Goal: Check status: Check status

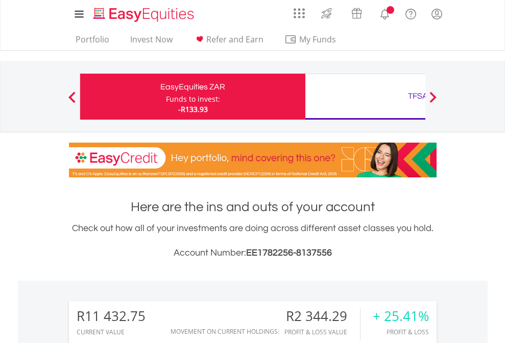
scroll to position [98, 160]
click at [166, 97] on div "Funds to invest:" at bounding box center [193, 99] width 54 height 10
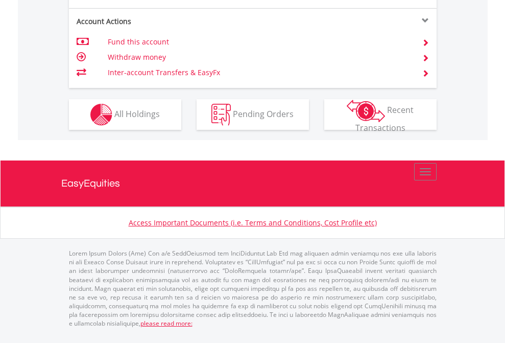
scroll to position [1041, 0]
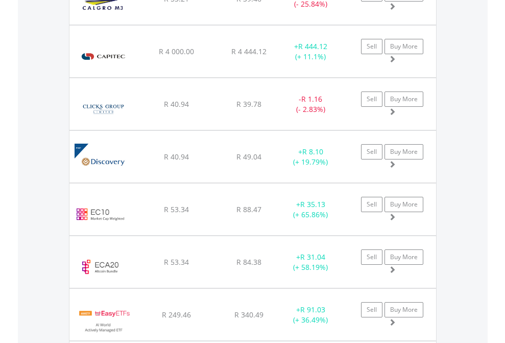
scroll to position [98, 160]
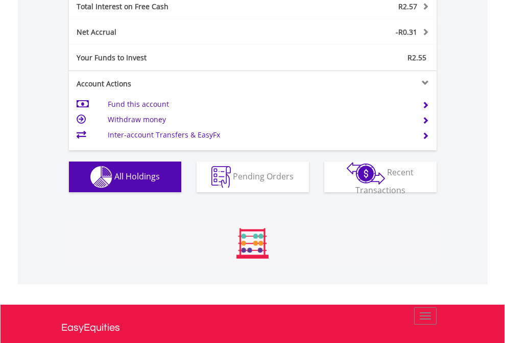
scroll to position [98, 160]
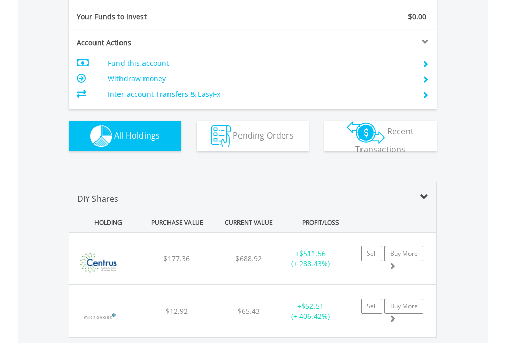
scroll to position [1136, 0]
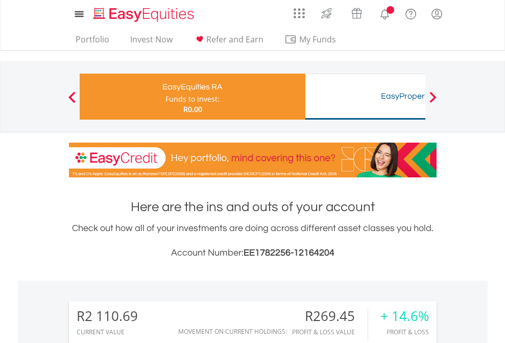
scroll to position [783, 0]
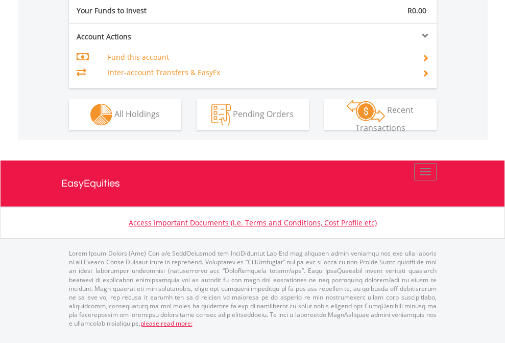
click at [114, 119] on span "All Holdings" at bounding box center [136, 113] width 45 height 11
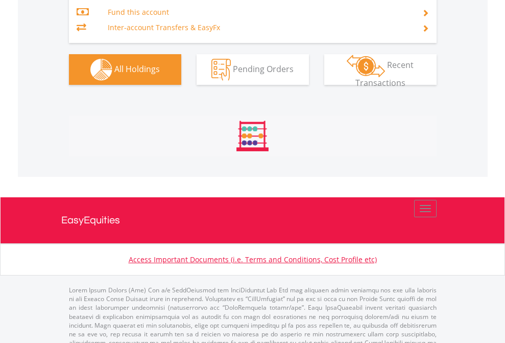
scroll to position [1217, 0]
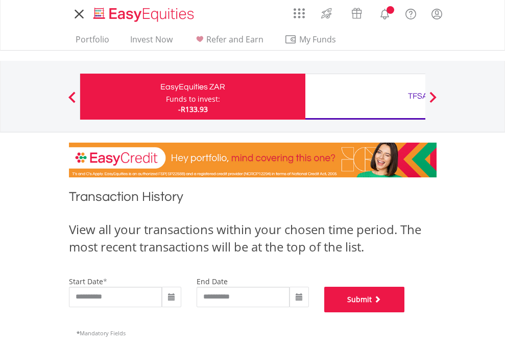
click at [405, 312] on button "Submit" at bounding box center [364, 300] width 81 height 26
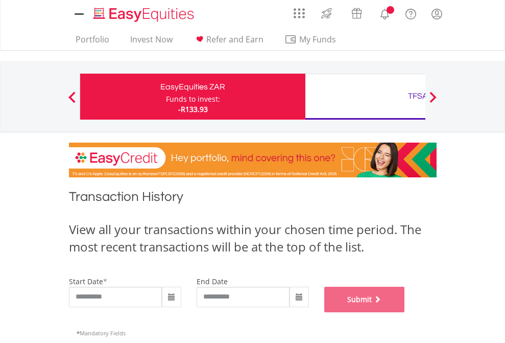
scroll to position [414, 0]
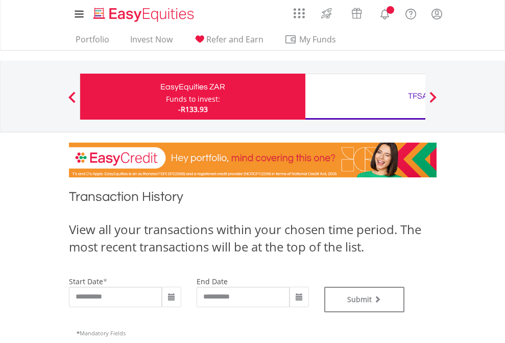
click at [365, 97] on div "TFSA" at bounding box center [418, 96] width 213 height 14
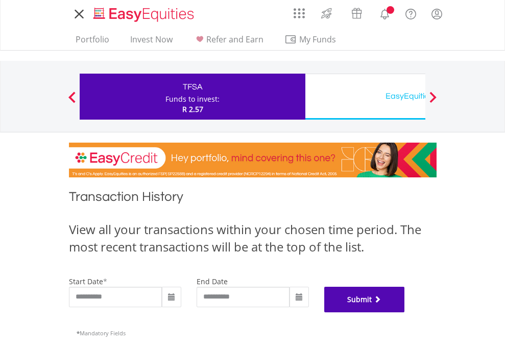
click at [405, 312] on button "Submit" at bounding box center [364, 300] width 81 height 26
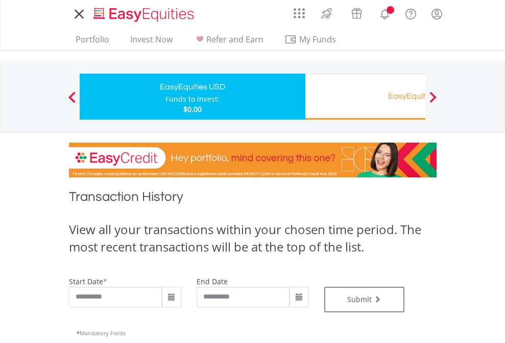
type input "**********"
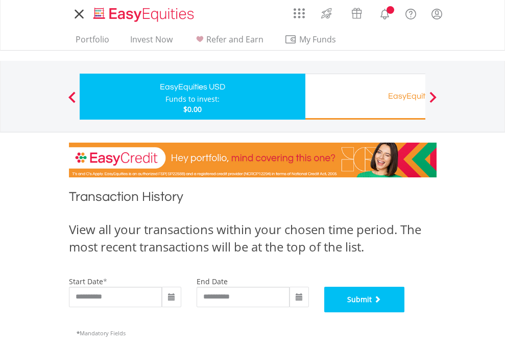
click at [405, 312] on button "Submit" at bounding box center [364, 300] width 81 height 26
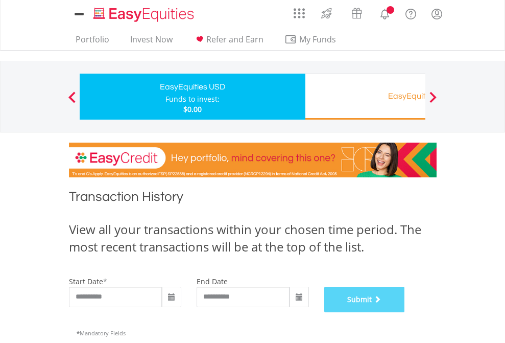
scroll to position [414, 0]
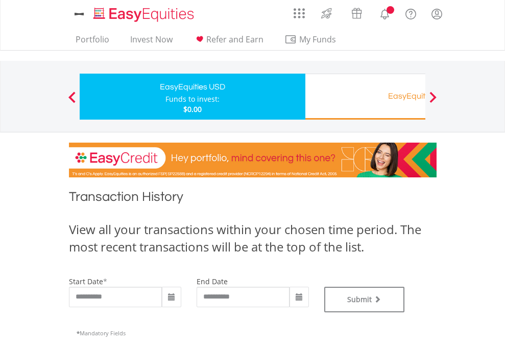
click at [365, 97] on div "EasyEquities RA" at bounding box center [418, 96] width 213 height 14
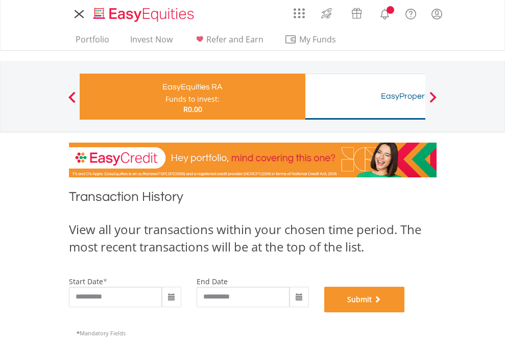
click at [405, 312] on button "Submit" at bounding box center [364, 300] width 81 height 26
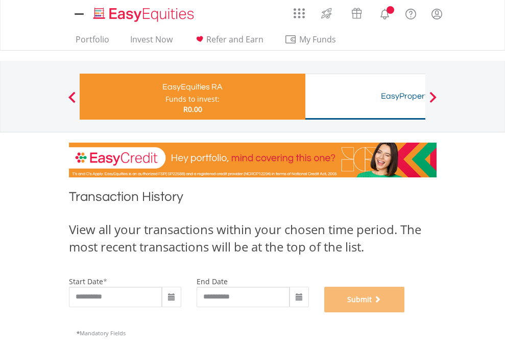
scroll to position [414, 0]
